Goal: Navigation & Orientation: Find specific page/section

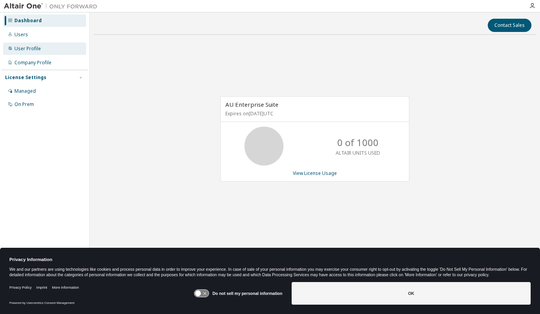
click at [34, 51] on div "User Profile" at bounding box center [27, 49] width 27 height 6
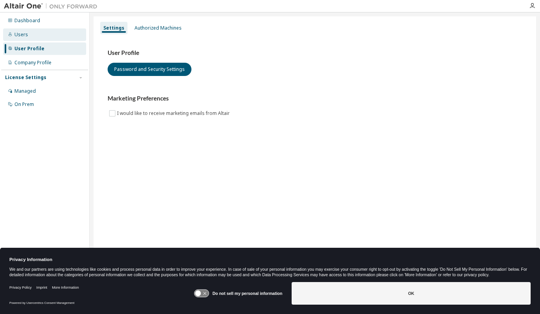
click at [26, 36] on div "Users" at bounding box center [21, 35] width 14 height 6
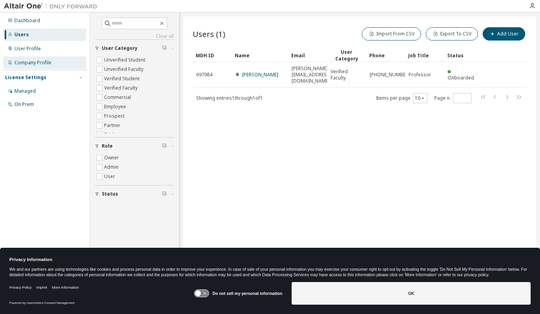
click at [24, 60] on div "Company Profile" at bounding box center [32, 63] width 37 height 6
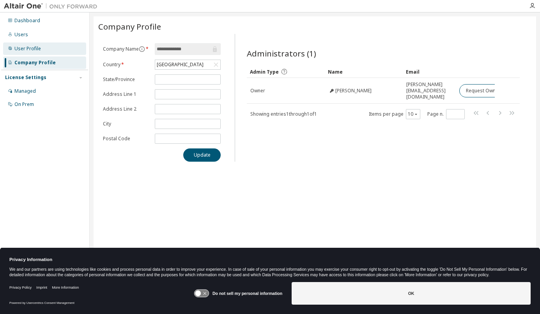
click at [27, 51] on div "User Profile" at bounding box center [27, 49] width 27 height 6
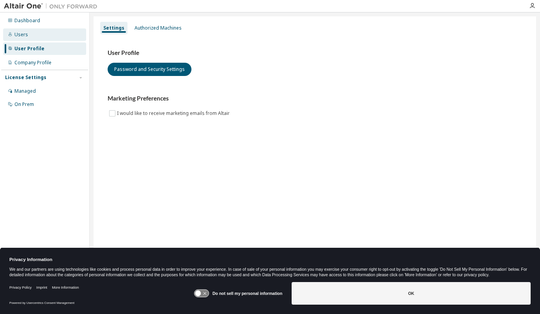
click at [29, 38] on div "Users" at bounding box center [44, 34] width 83 height 12
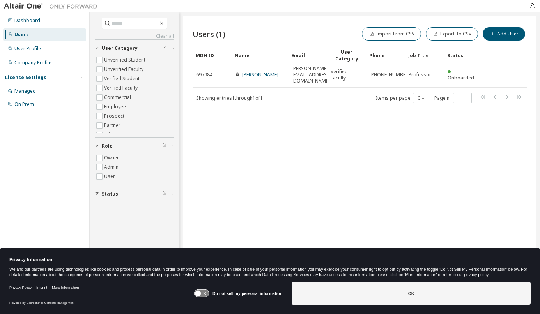
drag, startPoint x: 29, startPoint y: 38, endPoint x: 311, endPoint y: 190, distance: 320.2
click at [309, 191] on div "Users (1) Import From CSV Export To CSV Add User Clear Load Save Save As Field …" at bounding box center [359, 151] width 353 height 271
